Goal: Task Accomplishment & Management: Manage account settings

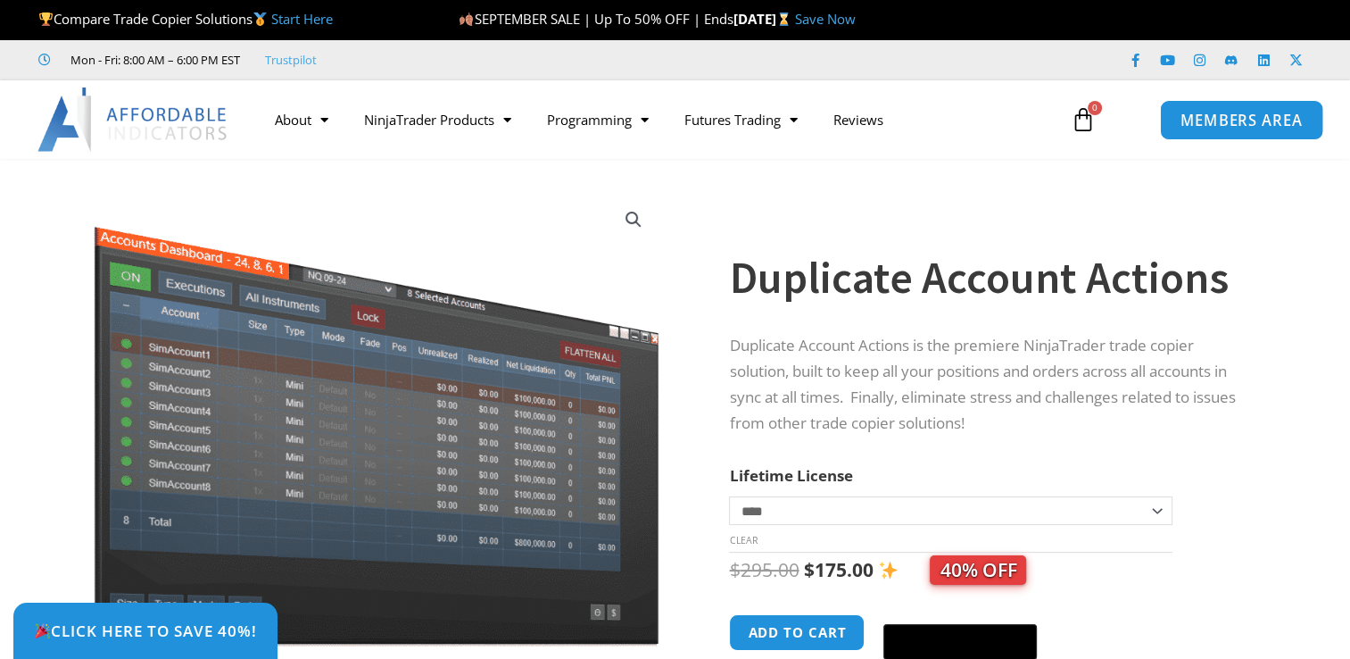
click at [1200, 123] on span "MEMBERS AREA" at bounding box center [1242, 119] width 122 height 15
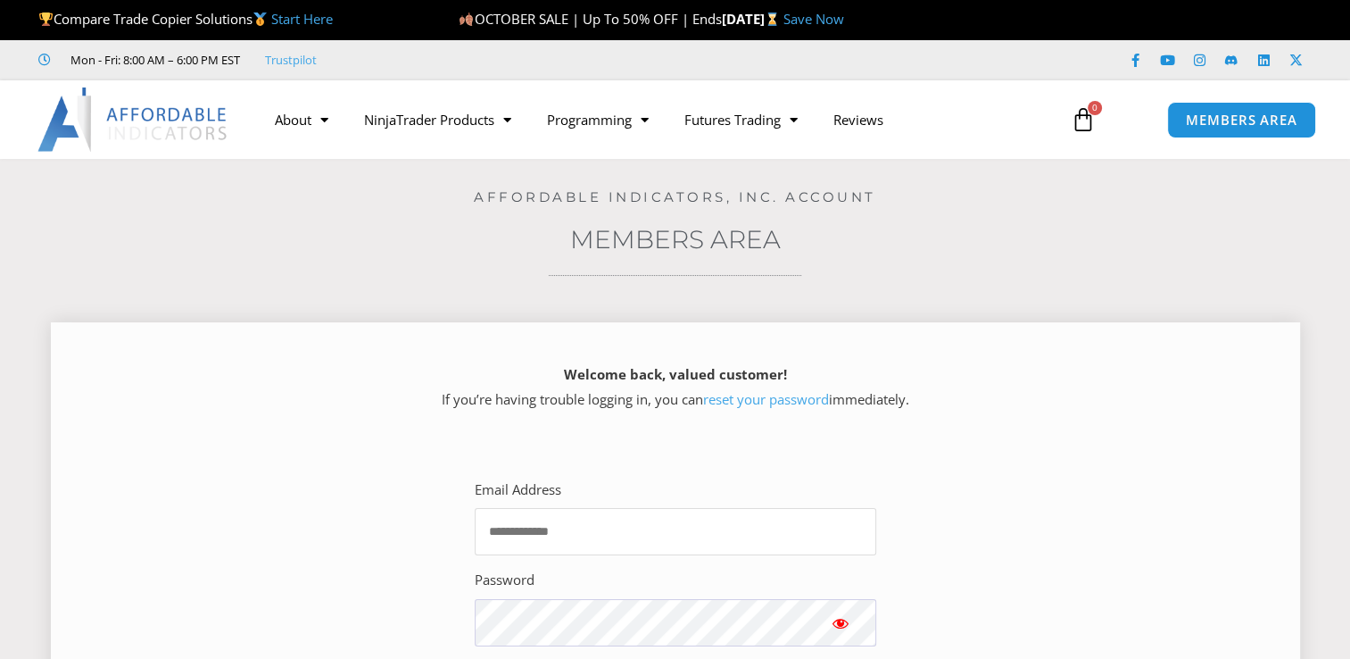
type input "**********"
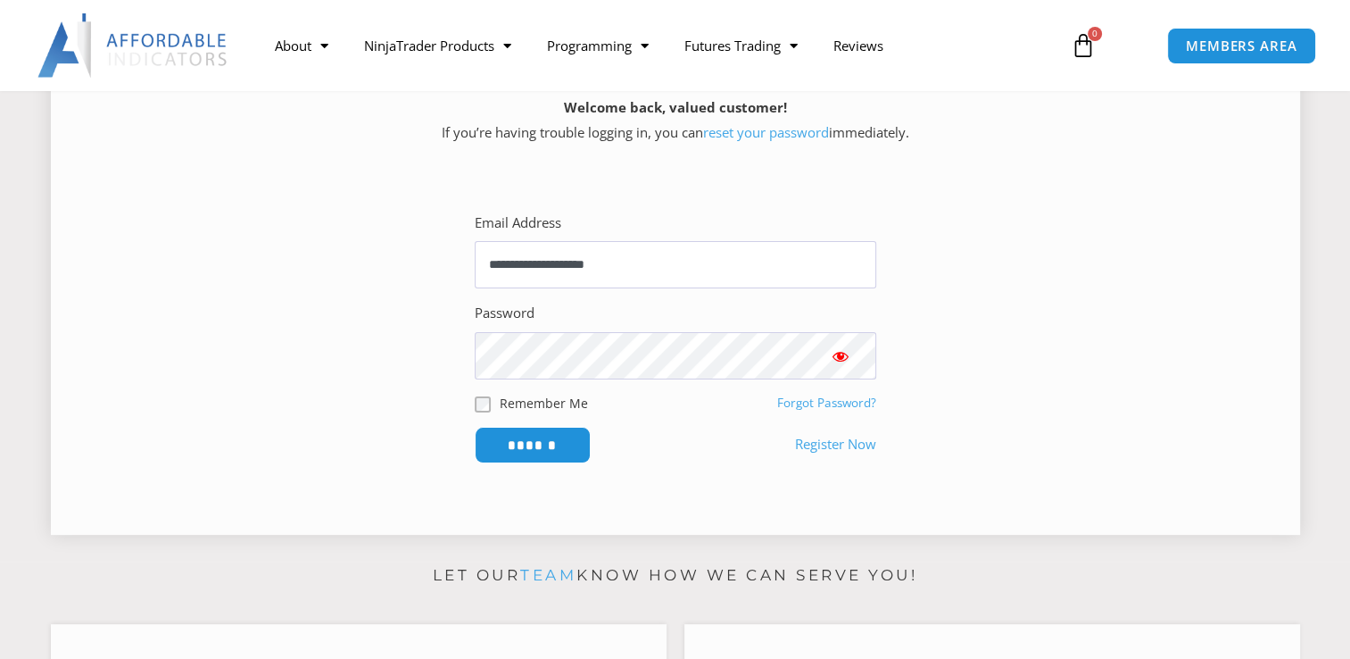
scroll to position [268, 0]
click at [550, 437] on input "******" at bounding box center [532, 444] width 122 height 38
